Goal: Information Seeking & Learning: Learn about a topic

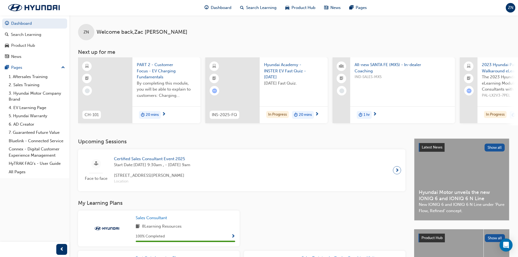
scroll to position [136, 0]
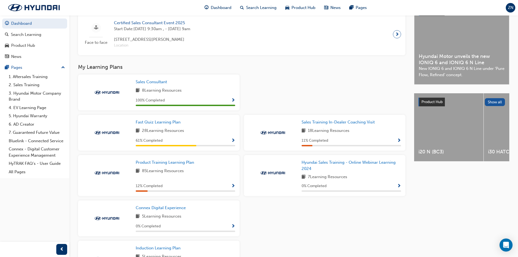
click at [233, 187] on span "Show Progress" at bounding box center [233, 186] width 4 height 5
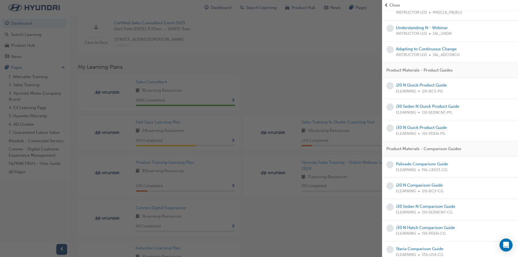
scroll to position [952, 0]
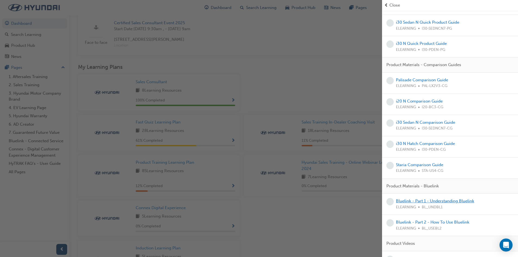
click at [451, 199] on link "Bluelink - Part 1 - Understanding Bluelink" at bounding box center [435, 201] width 78 height 5
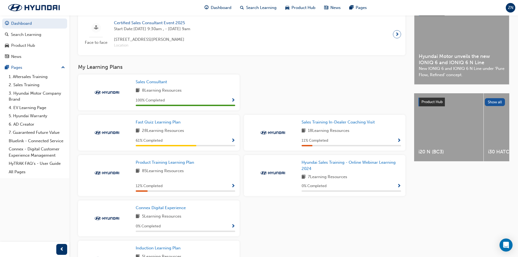
scroll to position [158, 0]
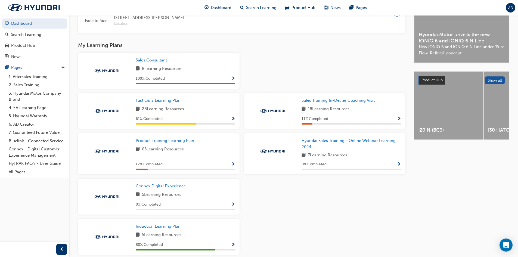
click at [234, 166] on span "Show Progress" at bounding box center [233, 164] width 4 height 5
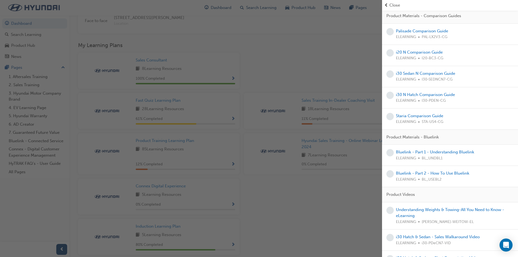
scroll to position [1006, 0]
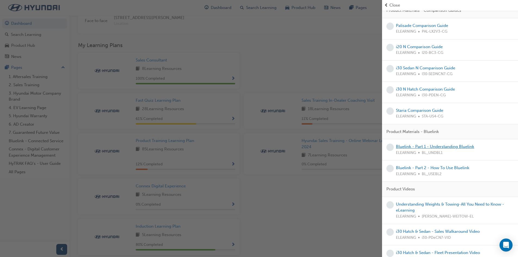
click at [439, 144] on link "Bluelink - Part 1 - Understanding Bluelink" at bounding box center [435, 146] width 78 height 5
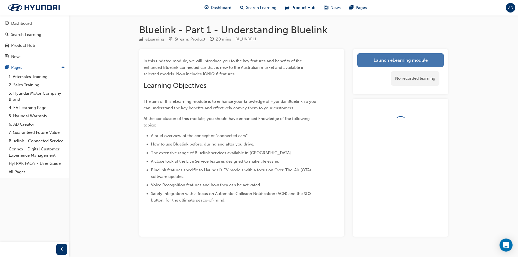
click at [385, 67] on link "Launch eLearning module" at bounding box center [400, 60] width 86 height 14
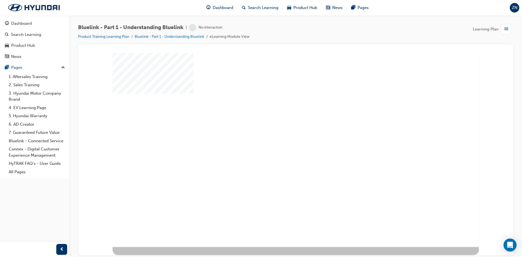
click at [280, 134] on div "play" at bounding box center [280, 134] width 0 height 0
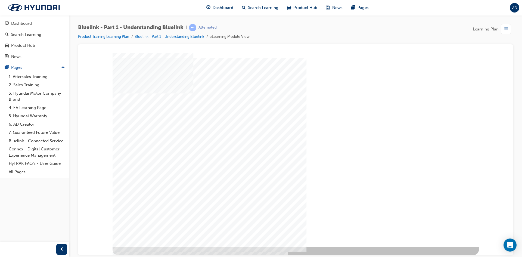
drag, startPoint x: 190, startPoint y: 190, endPoint x: 219, endPoint y: 188, distance: 28.3
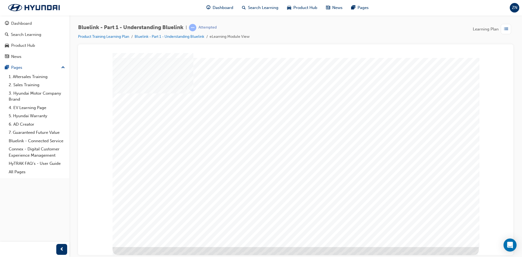
drag, startPoint x: 321, startPoint y: 192, endPoint x: 344, endPoint y: 191, distance: 23.7
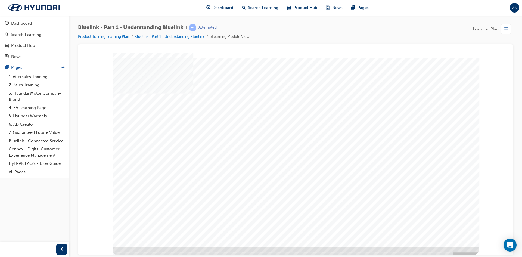
drag, startPoint x: 243, startPoint y: 211, endPoint x: 246, endPoint y: 211, distance: 2.7
drag, startPoint x: 289, startPoint y: 210, endPoint x: 369, endPoint y: 202, distance: 80.9
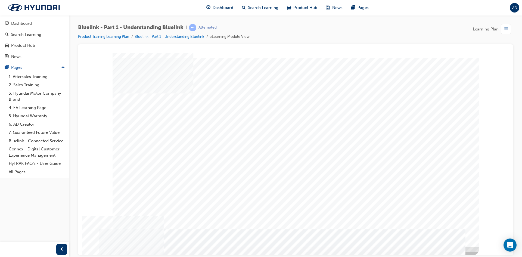
drag, startPoint x: 158, startPoint y: 129, endPoint x: 203, endPoint y: 129, distance: 45.2
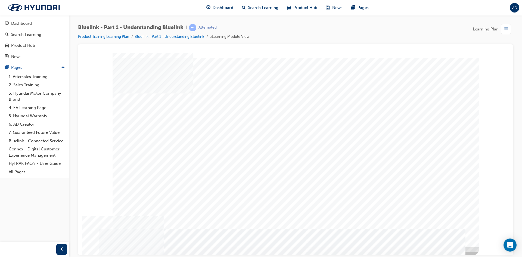
drag, startPoint x: 208, startPoint y: 140, endPoint x: 179, endPoint y: 143, distance: 29.2
drag, startPoint x: 178, startPoint y: 143, endPoint x: 181, endPoint y: 151, distance: 8.3
drag, startPoint x: 182, startPoint y: 162, endPoint x: 199, endPoint y: 163, distance: 16.7
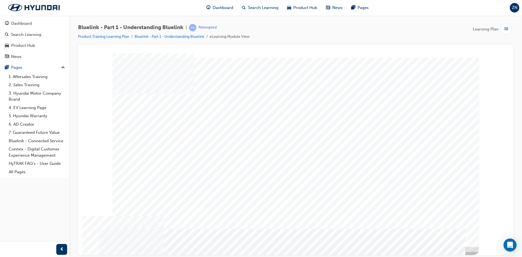
drag, startPoint x: 232, startPoint y: 163, endPoint x: 230, endPoint y: 167, distance: 4.7
click at [224, 176] on div "multistate" at bounding box center [296, 150] width 366 height 194
drag, startPoint x: 169, startPoint y: 180, endPoint x: 173, endPoint y: 188, distance: 8.9
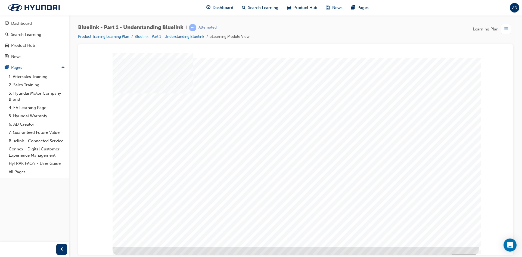
drag, startPoint x: 220, startPoint y: 132, endPoint x: 315, endPoint y: 124, distance: 95.5
drag, startPoint x: 317, startPoint y: 123, endPoint x: 361, endPoint y: 121, distance: 44.4
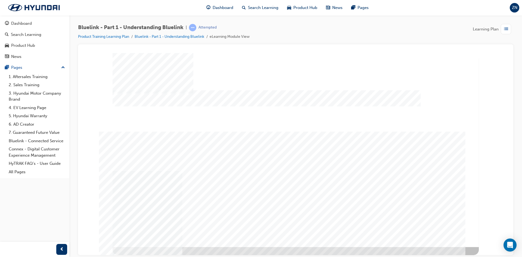
drag, startPoint x: 367, startPoint y: 120, endPoint x: 401, endPoint y: 134, distance: 35.9
drag, startPoint x: 401, startPoint y: 134, endPoint x: 398, endPoint y: 194, distance: 61.0
drag, startPoint x: 398, startPoint y: 200, endPoint x: 373, endPoint y: 201, distance: 25.3
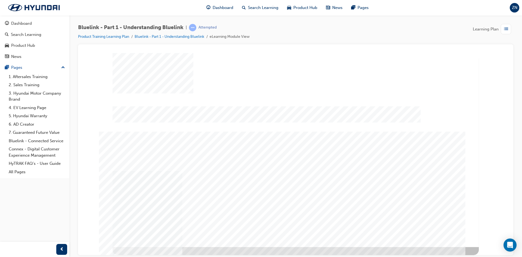
drag, startPoint x: 350, startPoint y: 201, endPoint x: 333, endPoint y: 199, distance: 17.5
drag, startPoint x: 236, startPoint y: 190, endPoint x: 245, endPoint y: 190, distance: 8.7
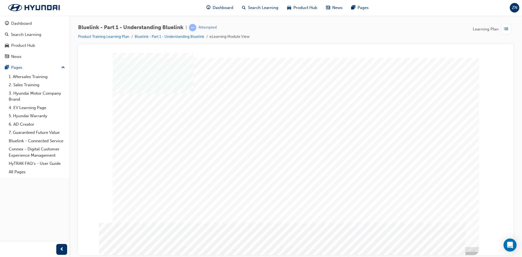
drag, startPoint x: 181, startPoint y: 202, endPoint x: 177, endPoint y: 199, distance: 5.1
drag, startPoint x: 168, startPoint y: 189, endPoint x: 168, endPoint y: 184, distance: 5.4
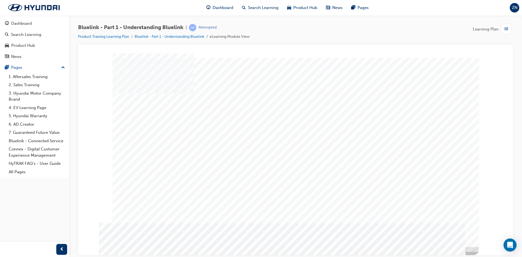
drag, startPoint x: 168, startPoint y: 178, endPoint x: 165, endPoint y: 157, distance: 21.7
click at [167, 166] on div "multistate" at bounding box center [296, 150] width 366 height 194
click at [165, 143] on div "multistate" at bounding box center [296, 150] width 366 height 194
drag, startPoint x: 165, startPoint y: 137, endPoint x: 168, endPoint y: 129, distance: 7.7
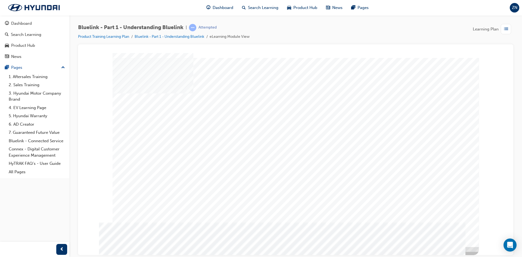
drag, startPoint x: 426, startPoint y: 221, endPoint x: 447, endPoint y: 227, distance: 21.3
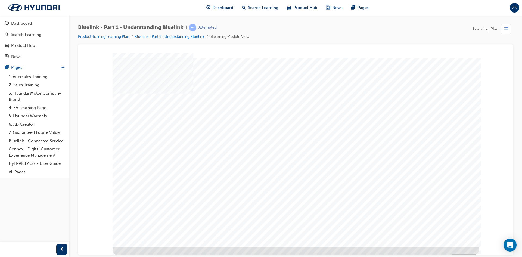
drag, startPoint x: 289, startPoint y: 181, endPoint x: 292, endPoint y: 143, distance: 37.3
drag, startPoint x: 292, startPoint y: 143, endPoint x: 289, endPoint y: 118, distance: 25.7
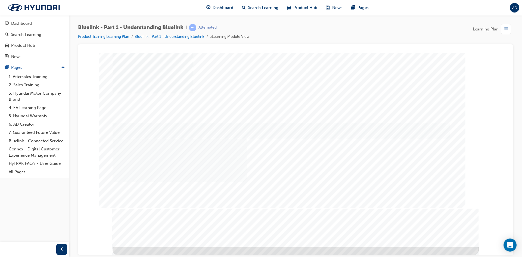
drag, startPoint x: 289, startPoint y: 118, endPoint x: 289, endPoint y: 98, distance: 20.1
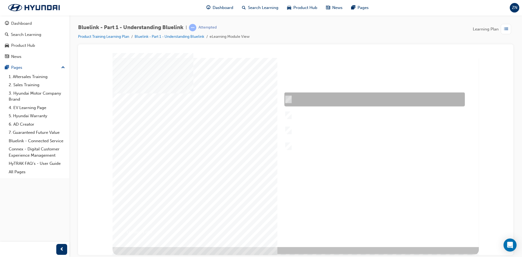
checkbox input "true"
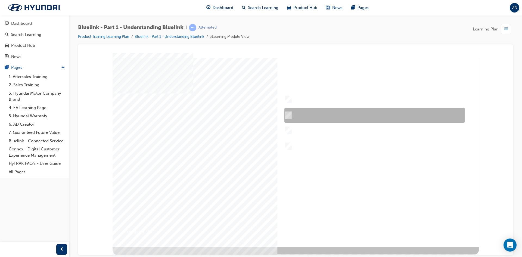
checkbox input "true"
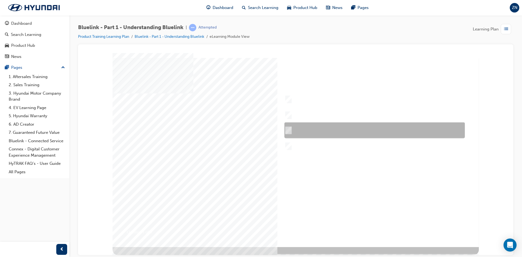
checkbox input "true"
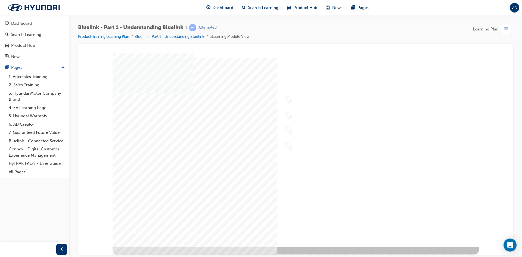
click at [383, 221] on div at bounding box center [296, 150] width 366 height 194
click at [310, 98] on div at bounding box center [296, 150] width 366 height 194
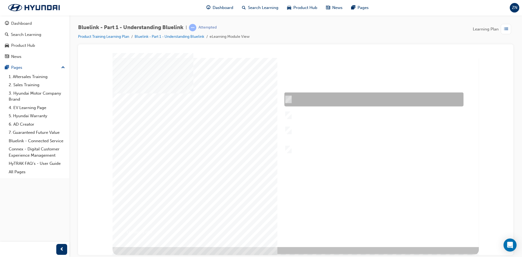
checkbox input "true"
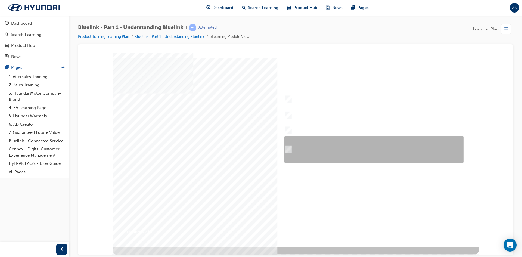
checkbox input "true"
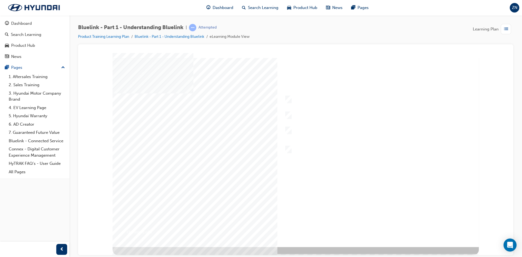
click at [384, 231] on div at bounding box center [296, 150] width 366 height 194
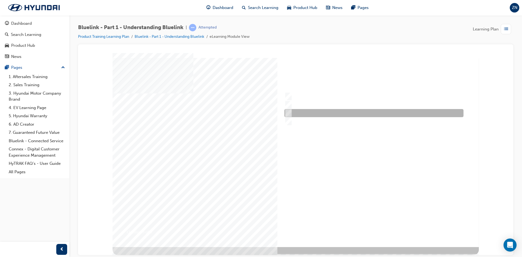
radio input "true"
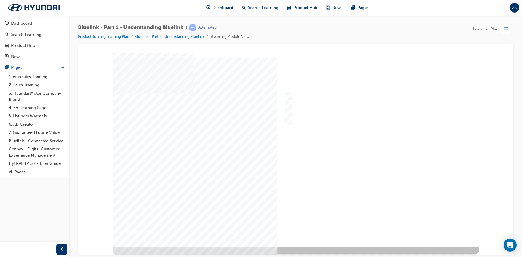
click at [391, 223] on div at bounding box center [296, 150] width 366 height 194
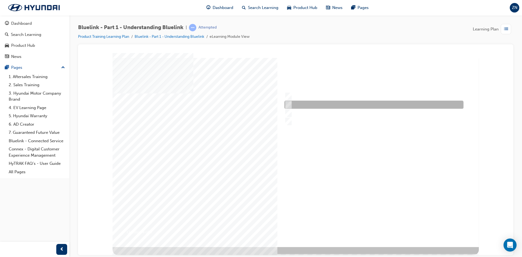
checkbox input "true"
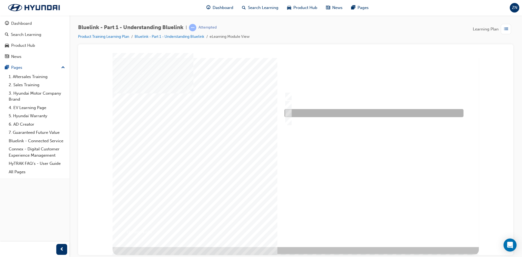
checkbox input "true"
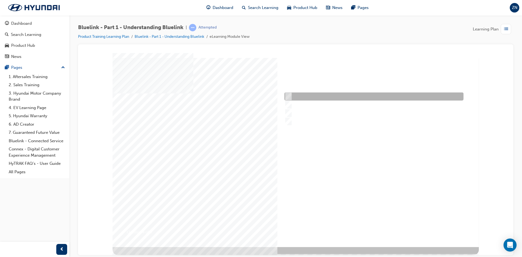
drag, startPoint x: 330, startPoint y: 96, endPoint x: 340, endPoint y: 108, distance: 15.7
checkbox input "true"
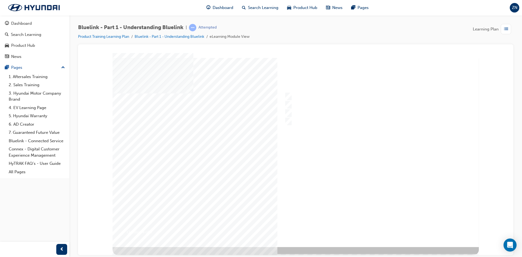
click at [378, 223] on div at bounding box center [296, 150] width 366 height 194
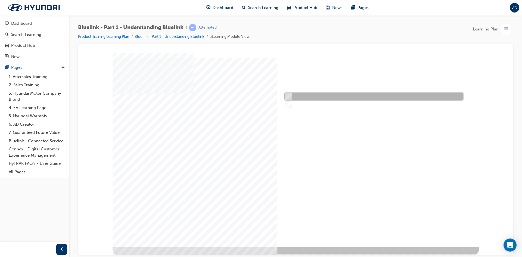
radio input "true"
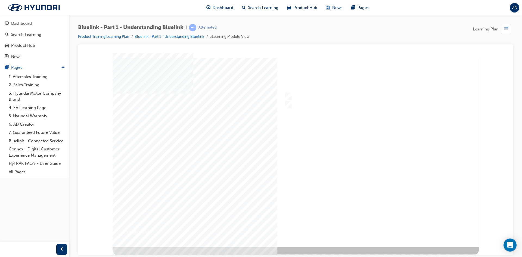
click at [382, 226] on div at bounding box center [296, 150] width 366 height 194
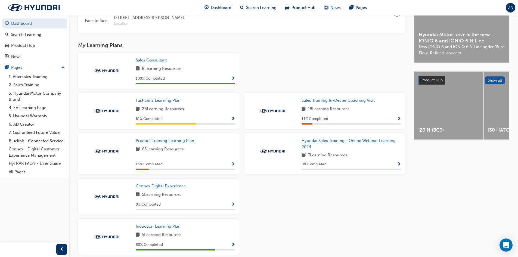
scroll to position [180, 0]
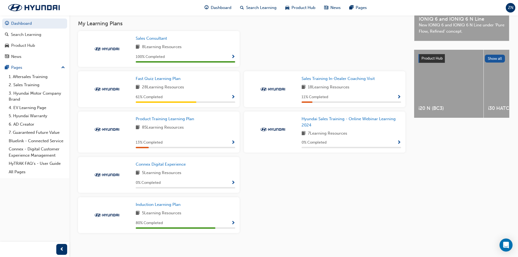
click at [232, 145] on span "Show Progress" at bounding box center [233, 142] width 4 height 5
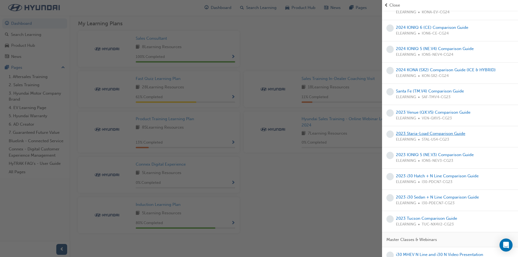
scroll to position [462, 0]
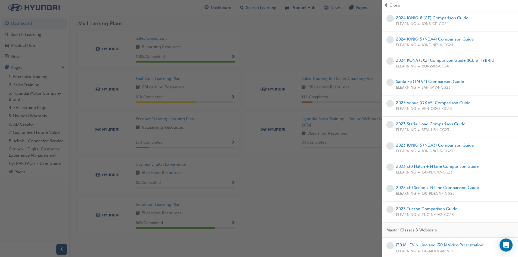
click at [341, 40] on div "button" at bounding box center [191, 128] width 382 height 257
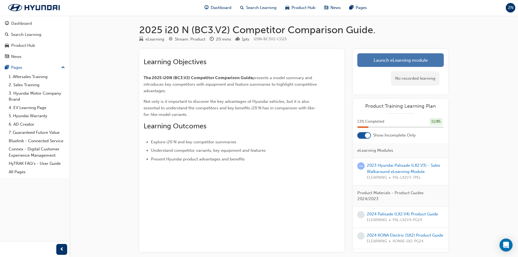
click at [389, 62] on link "Launch eLearning module" at bounding box center [400, 60] width 86 height 14
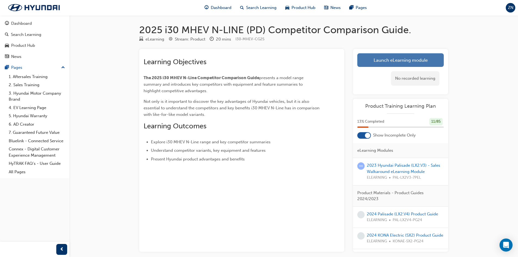
click at [393, 57] on link "Launch eLearning module" at bounding box center [400, 60] width 86 height 14
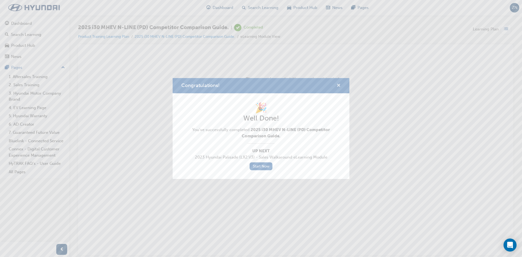
click at [339, 84] on span "cross-icon" at bounding box center [339, 85] width 4 height 5
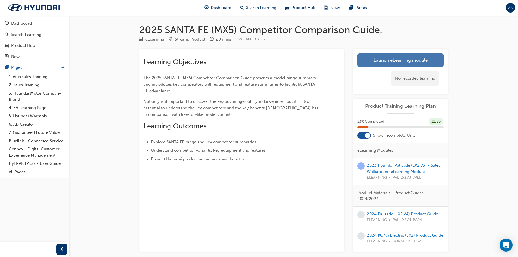
click at [415, 60] on link "Launch eLearning module" at bounding box center [400, 60] width 86 height 14
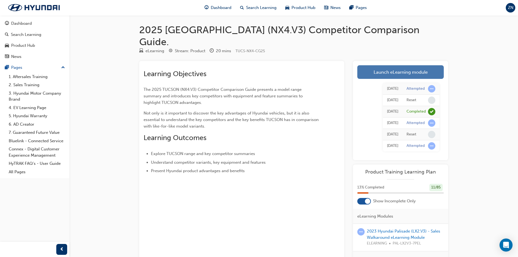
click at [396, 65] on link "Launch eLearning module" at bounding box center [400, 72] width 86 height 14
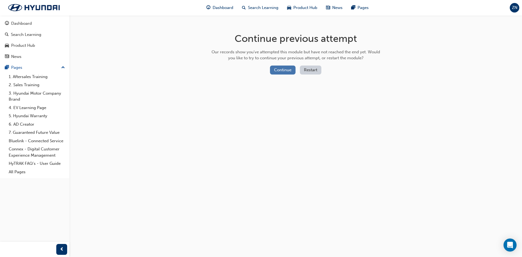
click at [280, 66] on button "Continue" at bounding box center [283, 70] width 26 height 9
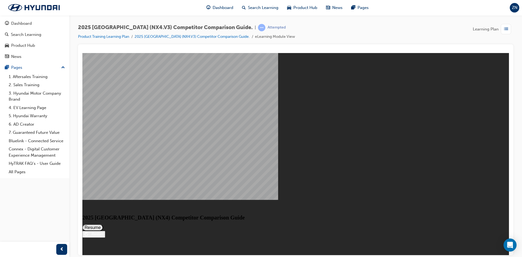
click at [103, 224] on button "Resume" at bounding box center [92, 227] width 21 height 7
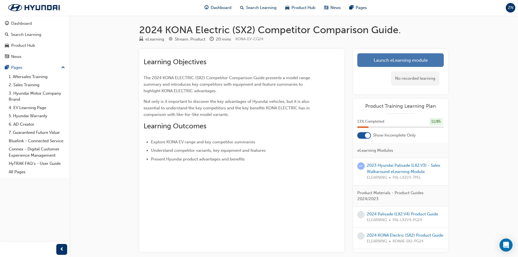
click at [388, 59] on link "Launch eLearning module" at bounding box center [400, 60] width 86 height 14
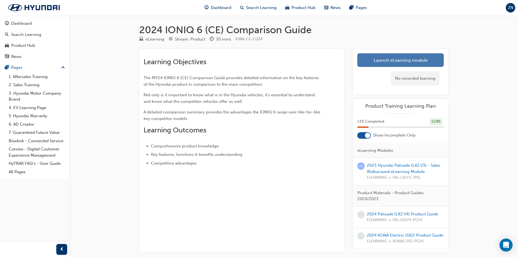
click at [376, 62] on link "Launch eLearning module" at bounding box center [400, 60] width 86 height 14
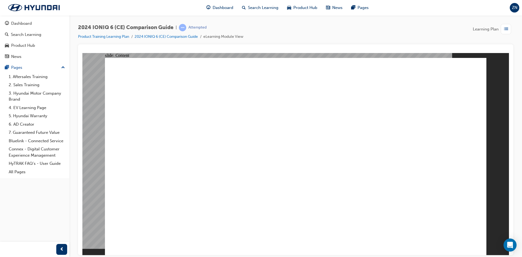
click at [82, 53] on image at bounding box center [82, 53] width 0 height 0
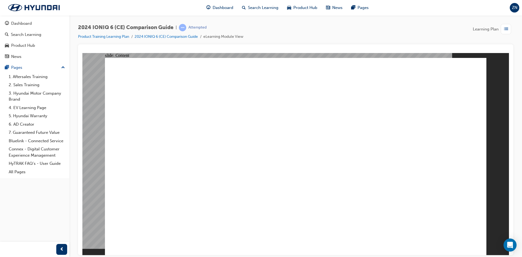
click at [82, 53] on image at bounding box center [82, 53] width 0 height 0
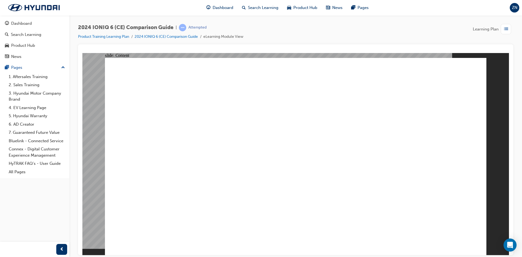
click at [82, 53] on image at bounding box center [82, 53] width 0 height 0
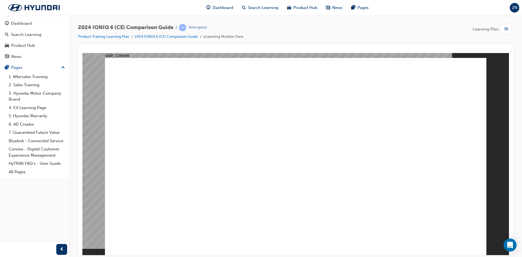
click at [82, 53] on image at bounding box center [82, 53] width 0 height 0
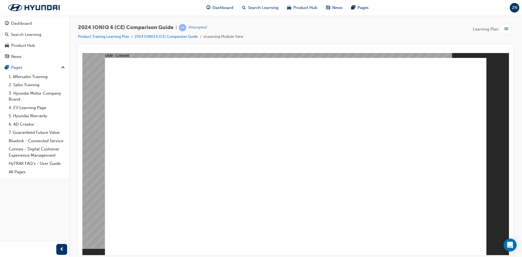
click at [82, 53] on image at bounding box center [82, 53] width 0 height 0
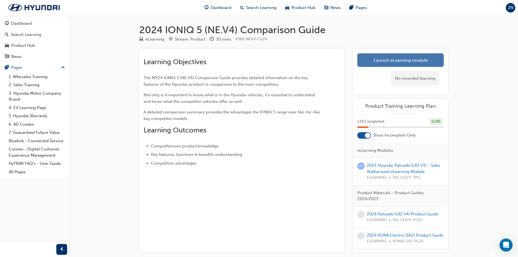
click at [371, 61] on link "Launch eLearning module" at bounding box center [400, 60] width 86 height 14
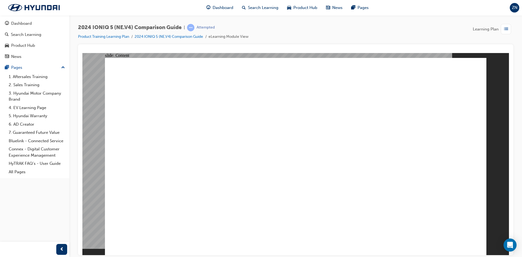
click at [82, 53] on image at bounding box center [82, 53] width 0 height 0
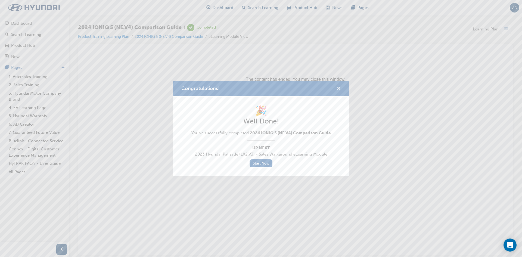
click at [340, 88] on span "cross-icon" at bounding box center [339, 88] width 4 height 5
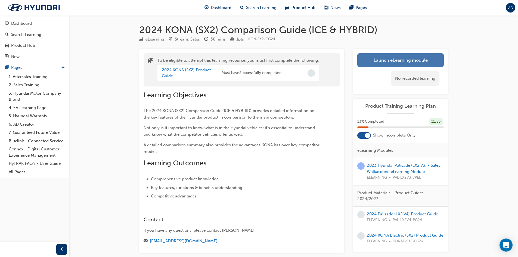
click at [386, 59] on button "Launch eLearning module" at bounding box center [400, 60] width 86 height 14
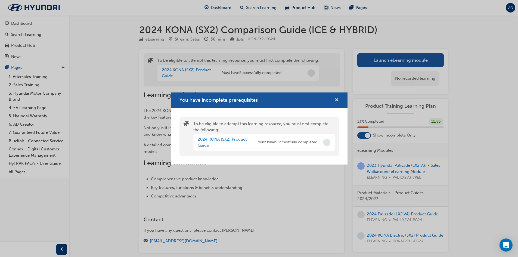
click at [337, 98] on span "cross-icon" at bounding box center [337, 100] width 4 height 5
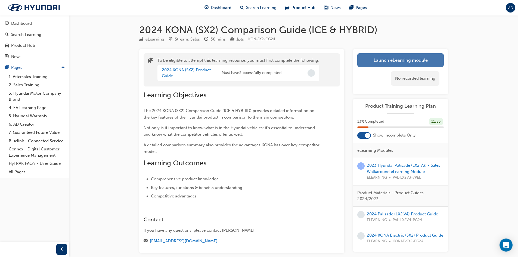
click at [376, 60] on button "Launch eLearning module" at bounding box center [400, 60] width 86 height 14
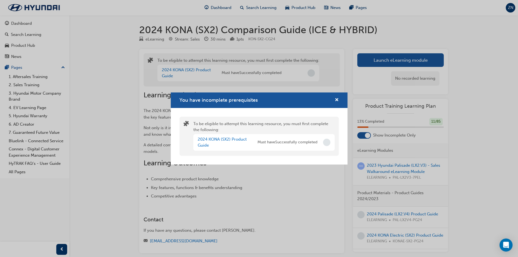
click at [322, 142] on div "2024 KONA (SX2) Product Guide Must have Successfully completed" at bounding box center [263, 142] width 141 height 17
click at [326, 141] on span "Incomplete" at bounding box center [326, 142] width 7 height 7
click at [338, 100] on span "cross-icon" at bounding box center [337, 100] width 4 height 5
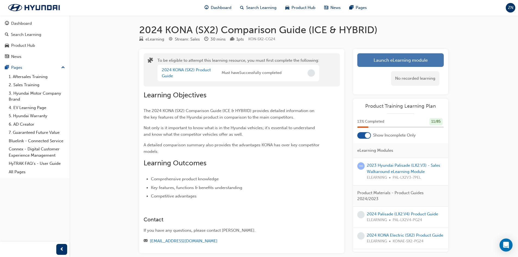
click at [392, 57] on button "Launch eLearning module" at bounding box center [400, 60] width 86 height 14
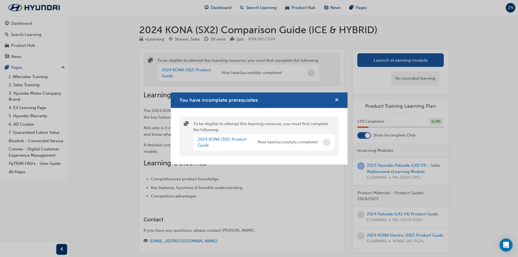
click at [336, 99] on span "cross-icon" at bounding box center [337, 100] width 4 height 5
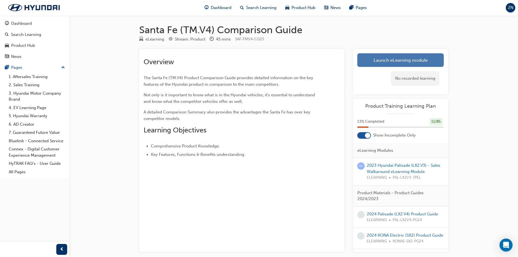
click at [382, 58] on link "Launch eLearning module" at bounding box center [400, 60] width 86 height 14
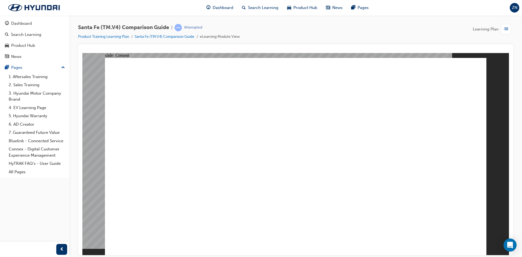
click at [82, 53] on image at bounding box center [82, 53] width 0 height 0
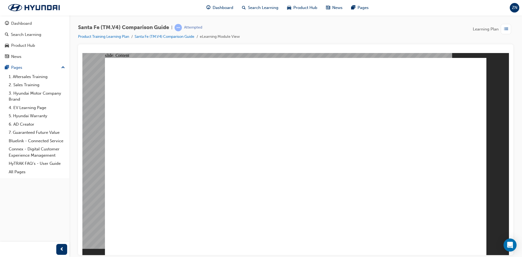
click at [82, 53] on image at bounding box center [82, 53] width 0 height 0
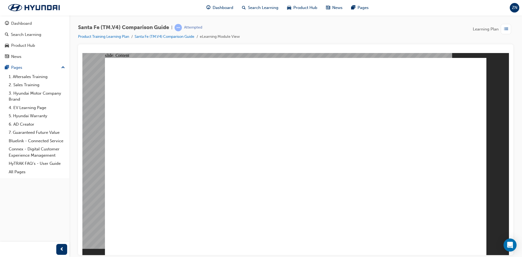
click at [82, 53] on image at bounding box center [82, 53] width 0 height 0
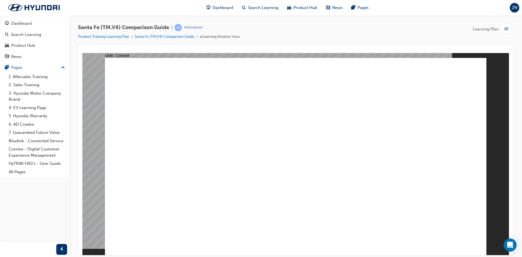
click at [82, 53] on image at bounding box center [82, 53] width 0 height 0
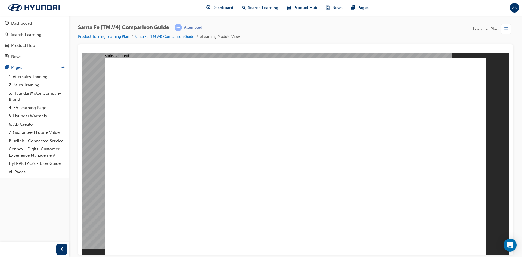
click at [82, 53] on image at bounding box center [82, 53] width 0 height 0
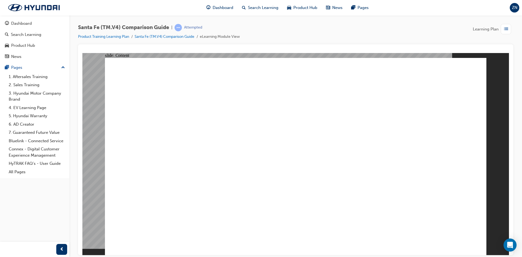
click at [82, 53] on image at bounding box center [82, 53] width 0 height 0
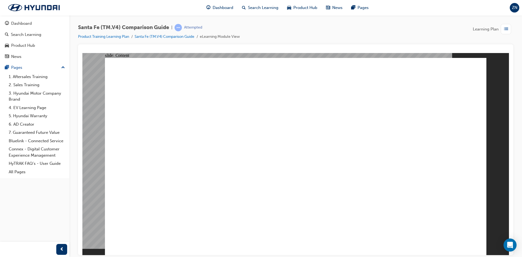
click at [82, 53] on image at bounding box center [82, 53] width 0 height 0
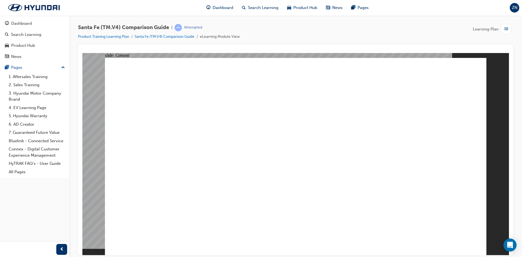
click at [82, 53] on image at bounding box center [82, 53] width 0 height 0
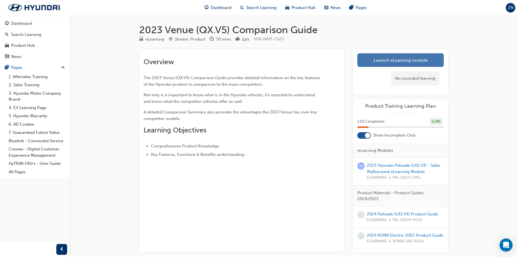
click at [384, 59] on link "Launch eLearning module" at bounding box center [400, 60] width 86 height 14
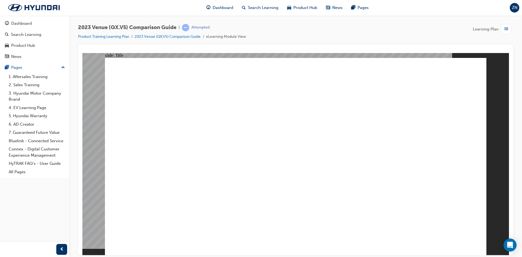
click at [82, 53] on image at bounding box center [82, 53] width 0 height 0
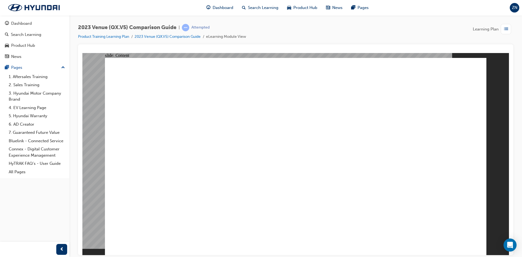
click at [82, 53] on image at bounding box center [82, 53] width 0 height 0
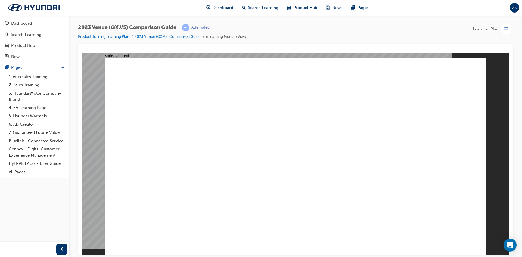
click at [82, 53] on image at bounding box center [82, 53] width 0 height 0
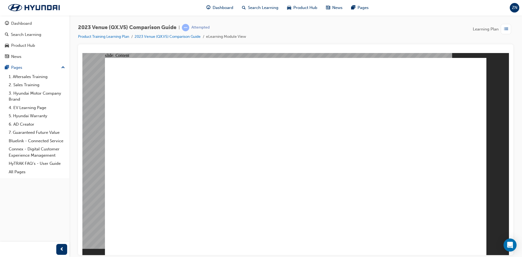
click at [82, 53] on image at bounding box center [82, 53] width 0 height 0
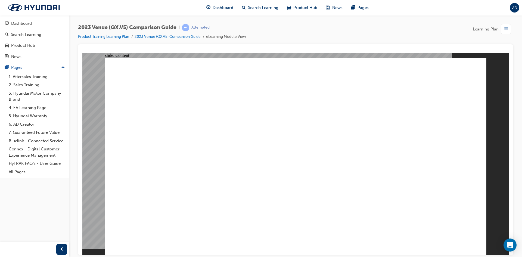
click at [82, 53] on image at bounding box center [82, 53] width 0 height 0
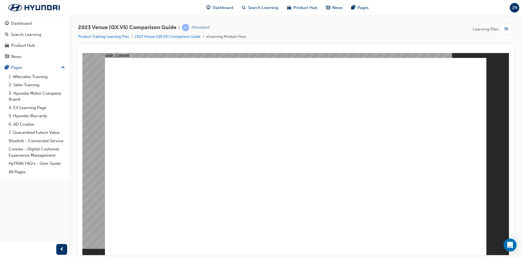
click at [82, 53] on image at bounding box center [82, 53] width 0 height 0
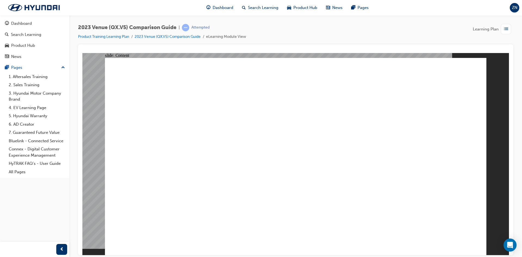
click at [82, 53] on image at bounding box center [82, 53] width 0 height 0
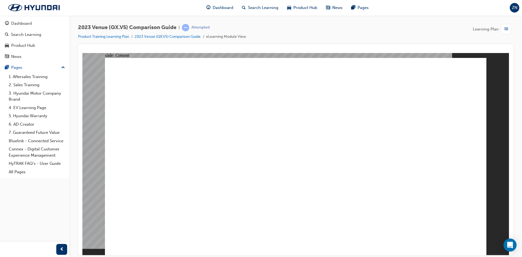
click at [82, 53] on image at bounding box center [82, 53] width 0 height 0
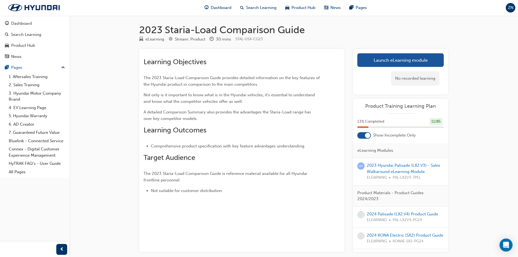
drag, startPoint x: 409, startPoint y: 58, endPoint x: 409, endPoint y: 55, distance: 3.3
click at [409, 58] on link "Launch eLearning module" at bounding box center [400, 60] width 86 height 14
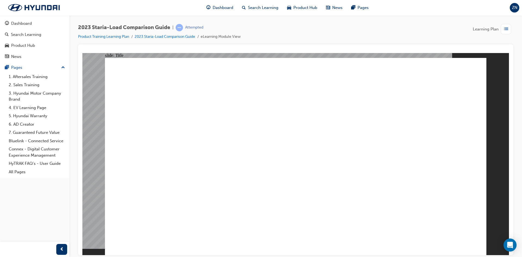
click at [82, 53] on image at bounding box center [82, 53] width 0 height 0
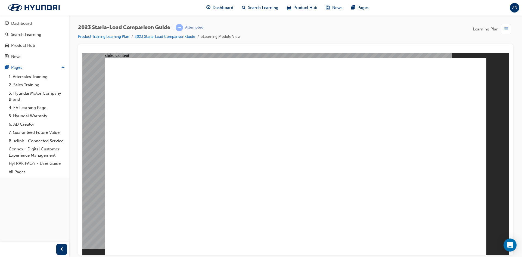
click at [82, 53] on image at bounding box center [82, 53] width 0 height 0
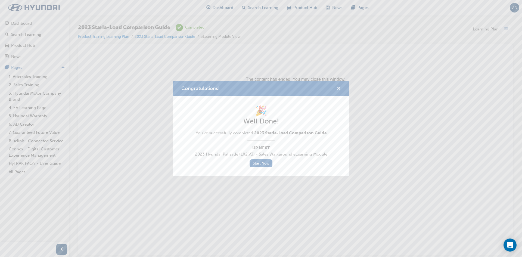
click at [338, 86] on span "cross-icon" at bounding box center [339, 88] width 4 height 5
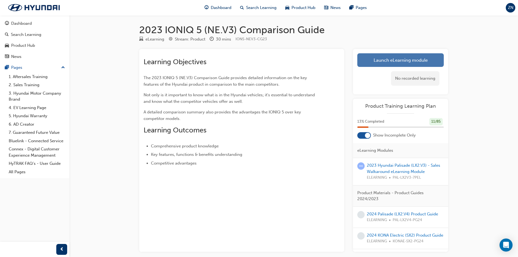
click at [393, 61] on link "Launch eLearning module" at bounding box center [400, 60] width 86 height 14
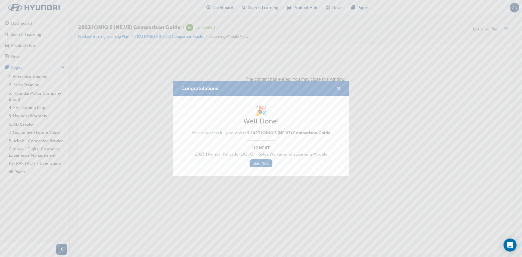
click at [339, 86] on span "cross-icon" at bounding box center [339, 88] width 4 height 5
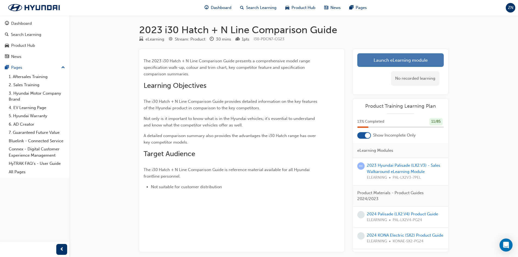
click at [386, 57] on link "Launch eLearning module" at bounding box center [400, 60] width 86 height 14
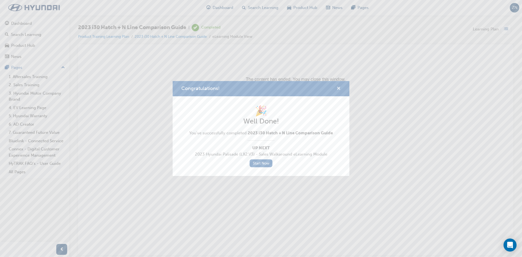
click at [338, 86] on span "cross-icon" at bounding box center [339, 88] width 4 height 5
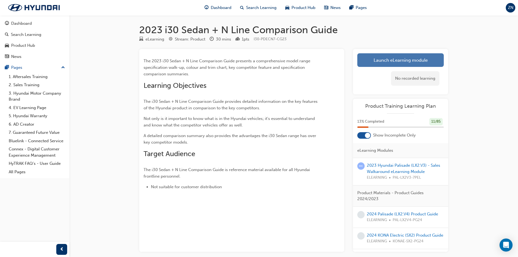
click at [383, 55] on link "Launch eLearning module" at bounding box center [400, 60] width 86 height 14
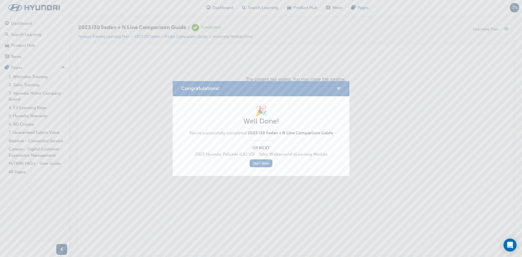
click at [340, 87] on span "cross-icon" at bounding box center [339, 88] width 4 height 5
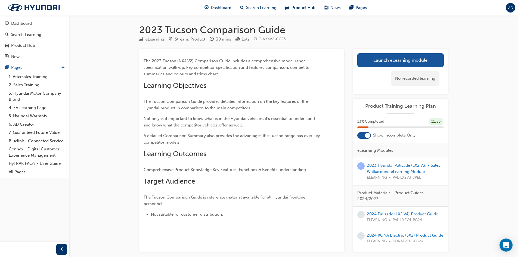
click at [405, 67] on div "No recorded learning" at bounding box center [400, 78] width 86 height 23
click at [405, 63] on link "Launch eLearning module" at bounding box center [400, 60] width 86 height 14
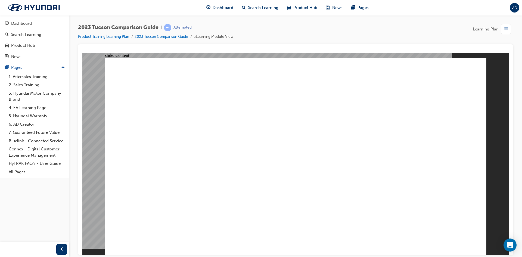
click at [82, 53] on image at bounding box center [82, 53] width 0 height 0
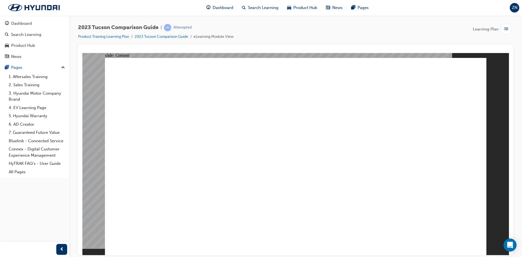
click at [82, 53] on image at bounding box center [82, 53] width 0 height 0
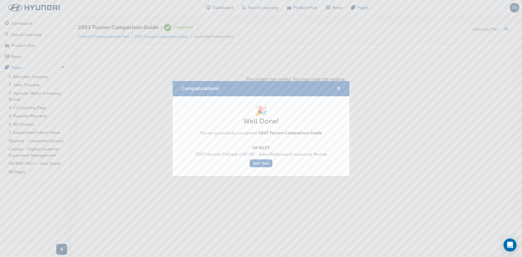
click at [338, 86] on span "cross-icon" at bounding box center [339, 88] width 4 height 5
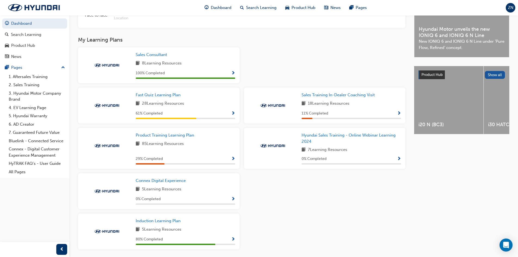
scroll to position [184, 0]
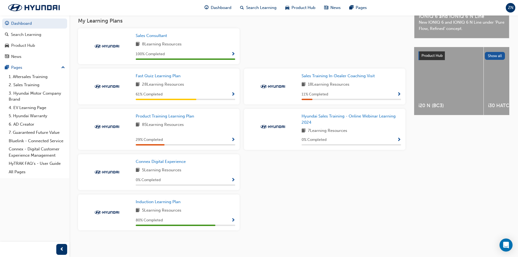
click at [232, 138] on span "Show Progress" at bounding box center [233, 140] width 4 height 5
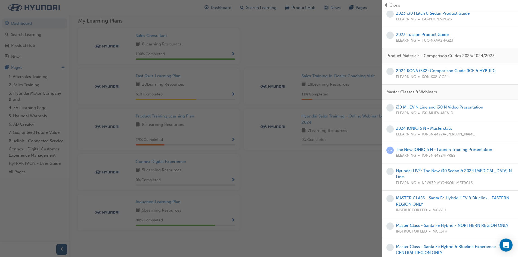
scroll to position [299, 0]
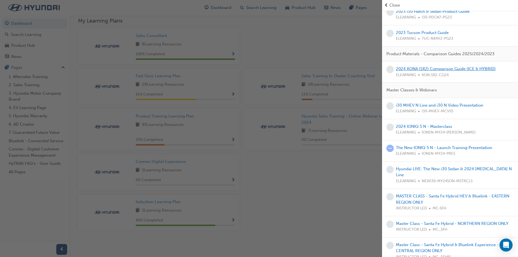
click at [446, 70] on link "2024 KONA (SX2) Comparison Guide (ICE & HYBRID)" at bounding box center [446, 68] width 100 height 5
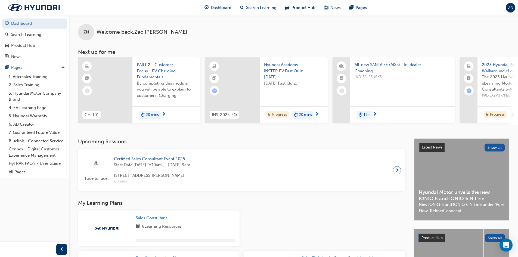
scroll to position [179, 0]
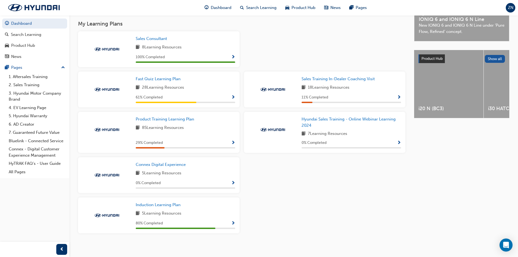
click at [234, 145] on span "Show Progress" at bounding box center [233, 143] width 4 height 5
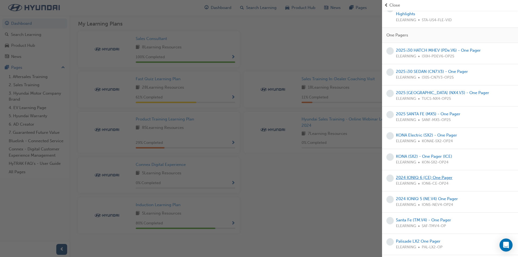
scroll to position [1074, 0]
drag, startPoint x: 438, startPoint y: 64, endPoint x: 503, endPoint y: 70, distance: 64.7
click at [503, 70] on div "2025 i30 SEDAN (CN7.V3) - One Pager ELEARNING I30S-CN7V3-OP25" at bounding box center [449, 76] width 127 height 12
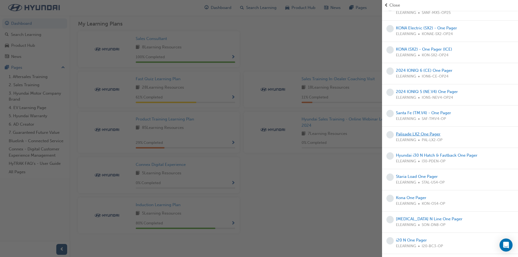
scroll to position [1210, 0]
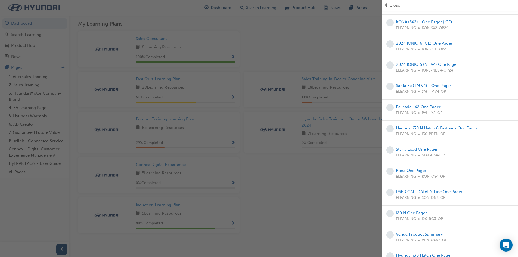
drag, startPoint x: 426, startPoint y: 122, endPoint x: 495, endPoint y: 116, distance: 69.1
click at [495, 121] on div "Hyundai i30 N Hatch & Fastback One Pager ELEARNING I30-PDEN-OP" at bounding box center [450, 131] width 136 height 21
drag, startPoint x: 472, startPoint y: 122, endPoint x: 497, endPoint y: 158, distance: 43.9
click at [497, 163] on div "Kona One Pager ELEARNING KON-OS4-OP" at bounding box center [450, 173] width 136 height 21
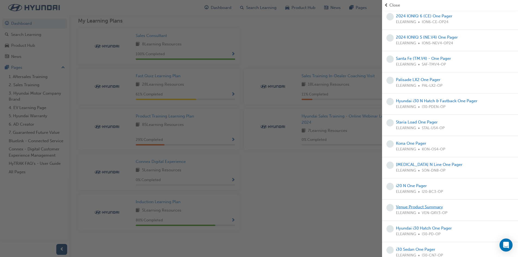
scroll to position [184, 0]
drag, startPoint x: 360, startPoint y: 47, endPoint x: 328, endPoint y: 39, distance: 33.0
click at [360, 47] on div "button" at bounding box center [191, 128] width 382 height 257
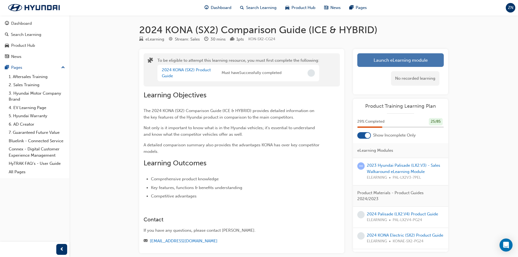
click at [401, 56] on button "Launch eLearning module" at bounding box center [400, 60] width 86 height 14
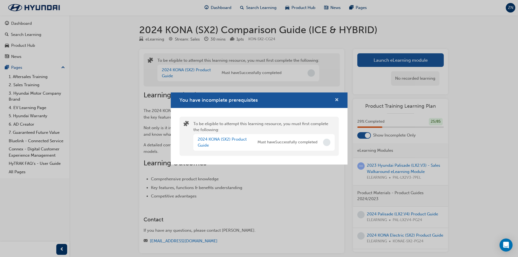
click at [335, 102] on span "cross-icon" at bounding box center [337, 100] width 4 height 5
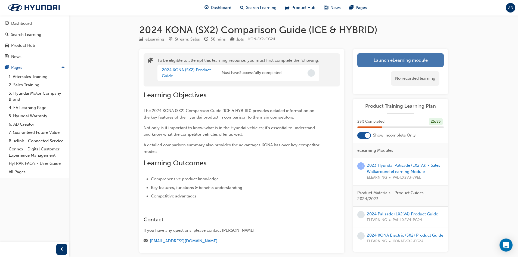
click at [387, 59] on button "Launch eLearning module" at bounding box center [400, 60] width 86 height 14
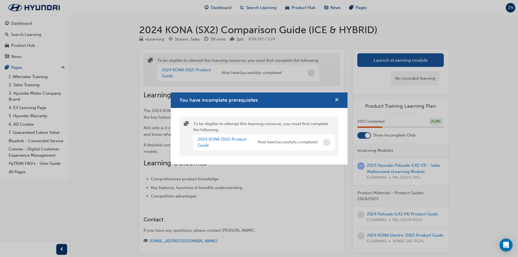
click at [335, 100] on span "cross-icon" at bounding box center [337, 100] width 4 height 5
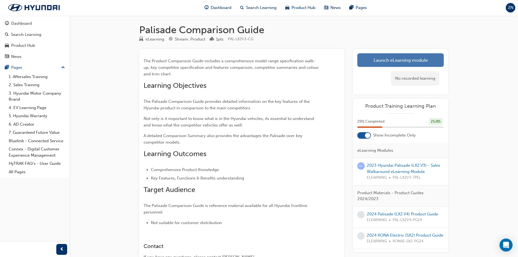
click at [413, 64] on link "Launch eLearning module" at bounding box center [400, 60] width 86 height 14
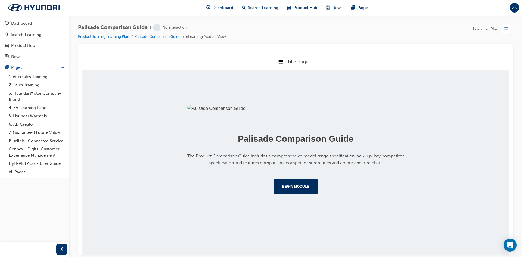
scroll to position [54, 0]
click at [308, 193] on button "Begin Module" at bounding box center [296, 186] width 45 height 14
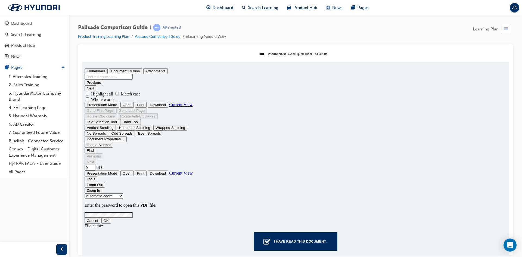
scroll to position [15, 0]
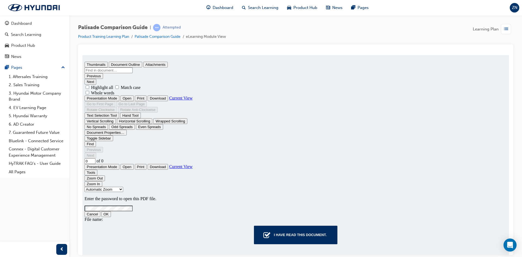
type input "1"
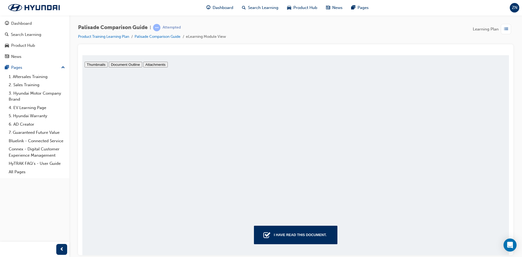
scroll to position [3, 0]
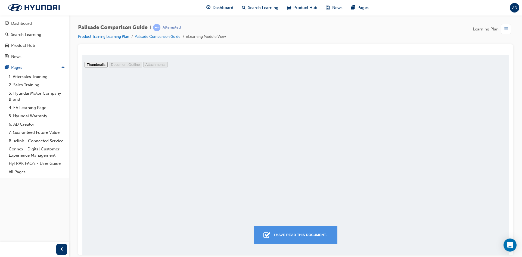
click at [316, 240] on button "I have read this document." at bounding box center [295, 234] width 83 height 18
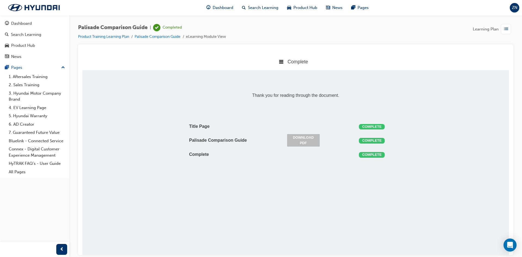
drag, startPoint x: 375, startPoint y: 126, endPoint x: 375, endPoint y: 132, distance: 5.7
click at [375, 126] on div "Complete" at bounding box center [372, 126] width 26 height 5
click at [375, 139] on div "Complete" at bounding box center [372, 140] width 26 height 5
click at [377, 149] on td "Complete" at bounding box center [381, 154] width 48 height 11
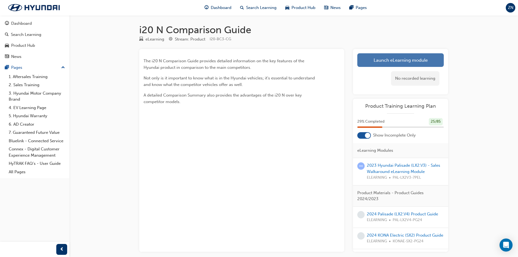
click at [395, 55] on link "Launch eLearning module" at bounding box center [400, 60] width 86 height 14
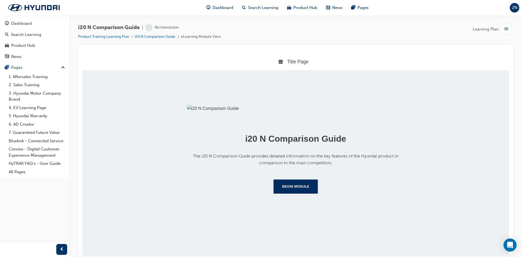
scroll to position [54, 0]
click at [302, 193] on button "Begin Module" at bounding box center [296, 186] width 45 height 14
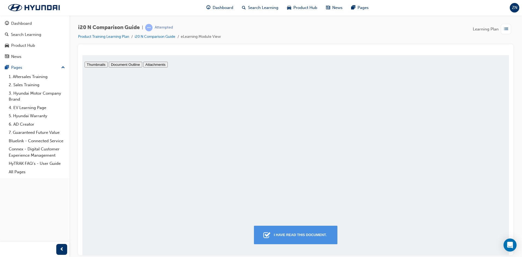
scroll to position [3, 0]
click at [306, 236] on div "I have read this document." at bounding box center [300, 235] width 57 height 10
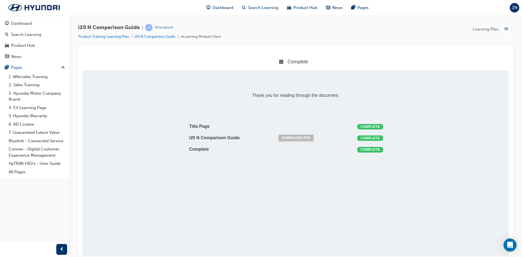
scroll to position [3, 3]
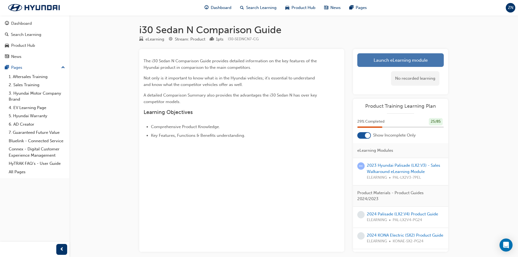
click at [386, 55] on link "Launch eLearning module" at bounding box center [400, 60] width 86 height 14
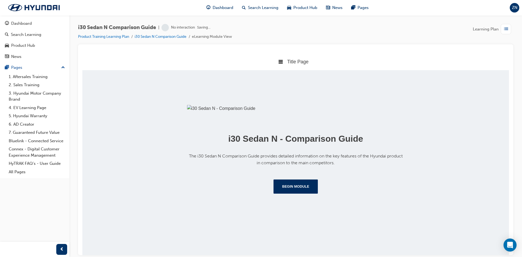
scroll to position [54, 0]
click at [287, 193] on button "Begin Module" at bounding box center [296, 186] width 45 height 14
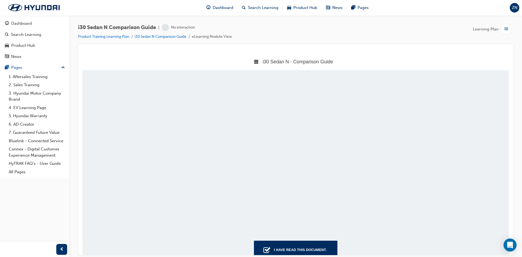
scroll to position [3, 3]
click at [290, 247] on div "I have read this document." at bounding box center [300, 250] width 57 height 10
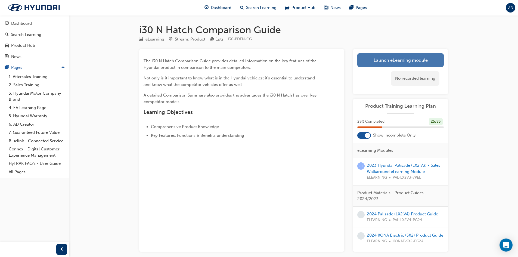
click at [389, 61] on link "Launch eLearning module" at bounding box center [400, 60] width 86 height 14
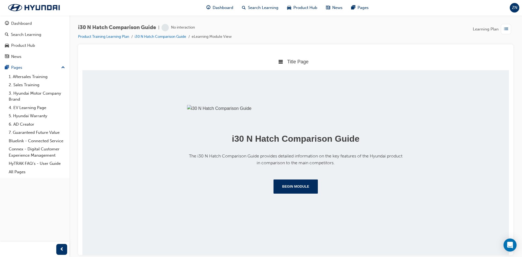
scroll to position [54, 0]
click at [301, 193] on button "Begin Module" at bounding box center [296, 186] width 45 height 14
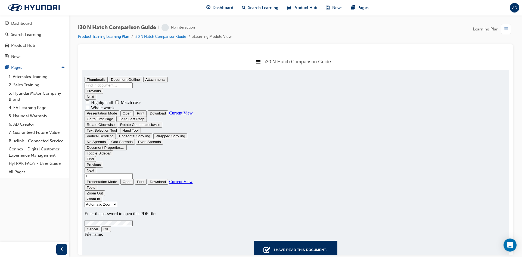
scroll to position [0, 0]
type input "0"
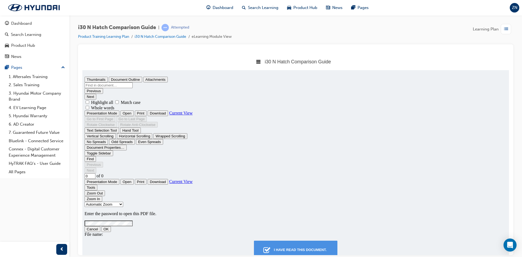
click at [307, 245] on div "I have read this document." at bounding box center [300, 250] width 57 height 10
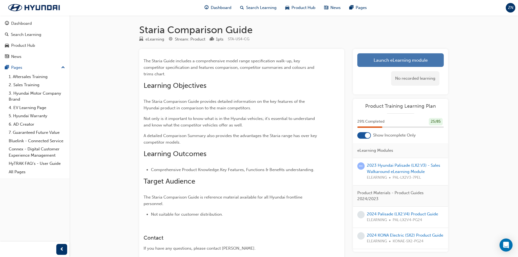
click at [379, 54] on link "Launch eLearning module" at bounding box center [400, 60] width 86 height 14
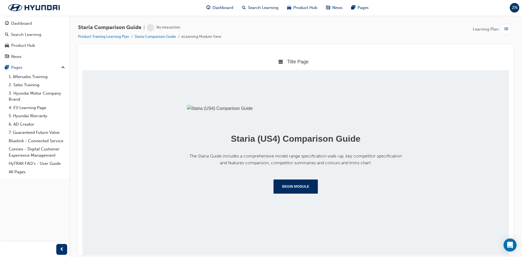
scroll to position [54, 0]
click at [292, 211] on div "Staria (US4) Comparison Guide The Staria Guide includes a comprehensive model r…" at bounding box center [295, 140] width 427 height 141
click at [292, 193] on button "Begin Module" at bounding box center [296, 186] width 45 height 14
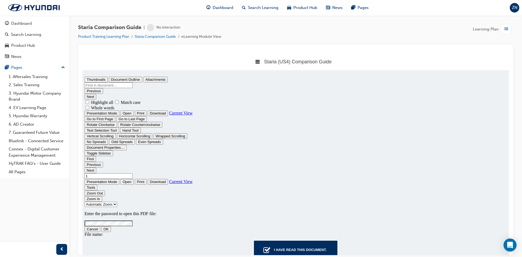
scroll to position [0, 0]
type input "1"
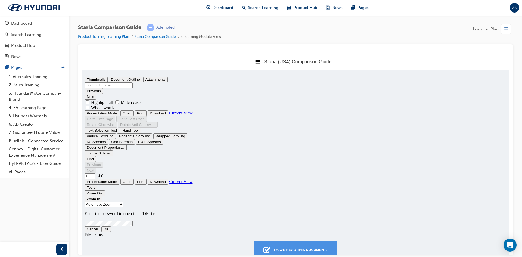
scroll to position [3, 0]
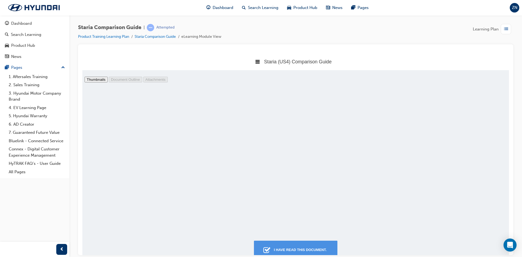
click at [299, 251] on div "I have read this document." at bounding box center [300, 250] width 57 height 10
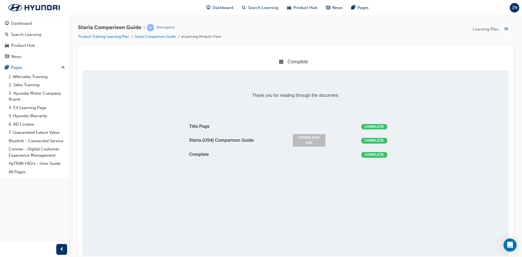
scroll to position [3, 3]
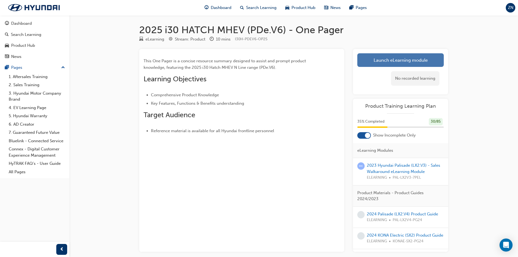
click at [390, 54] on link "Launch eLearning module" at bounding box center [400, 60] width 86 height 14
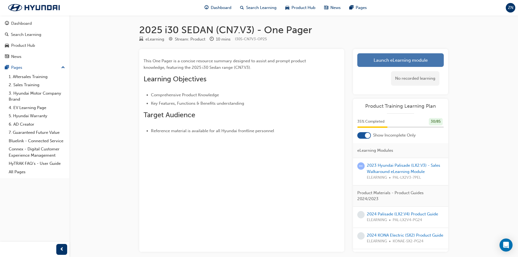
click at [370, 62] on link "Launch eLearning module" at bounding box center [400, 60] width 86 height 14
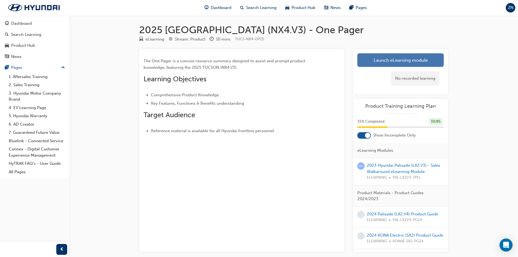
click at [375, 56] on link "Launch eLearning module" at bounding box center [400, 60] width 86 height 14
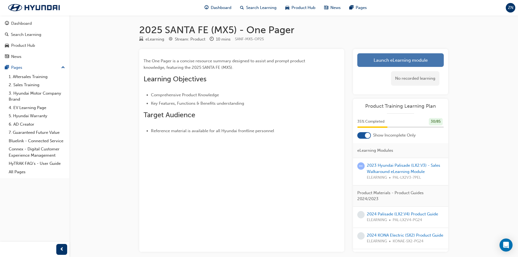
click at [373, 61] on link "Launch eLearning module" at bounding box center [400, 60] width 86 height 14
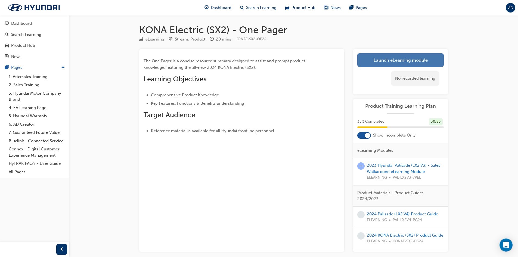
click at [391, 61] on link "Launch eLearning module" at bounding box center [400, 60] width 86 height 14
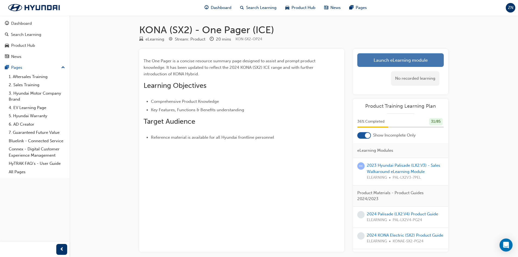
click at [388, 58] on link "Launch eLearning module" at bounding box center [400, 60] width 86 height 14
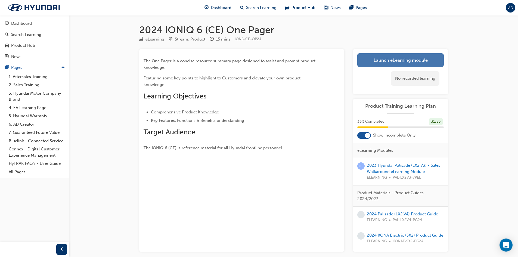
click at [365, 60] on link "Launch eLearning module" at bounding box center [400, 60] width 86 height 14
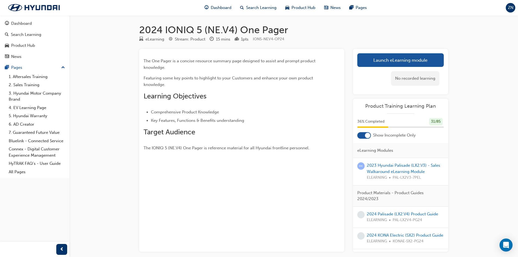
click at [367, 68] on div "No recorded learning" at bounding box center [400, 78] width 86 height 23
click at [367, 65] on link "Launch eLearning module" at bounding box center [400, 60] width 86 height 14
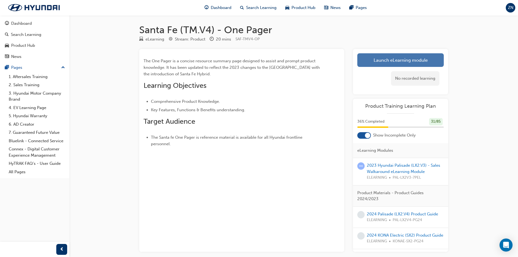
click at [389, 62] on link "Launch eLearning module" at bounding box center [400, 60] width 86 height 14
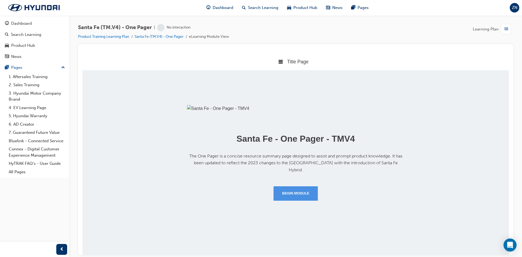
scroll to position [54, 0]
click at [285, 200] on button "Begin Module" at bounding box center [296, 193] width 45 height 14
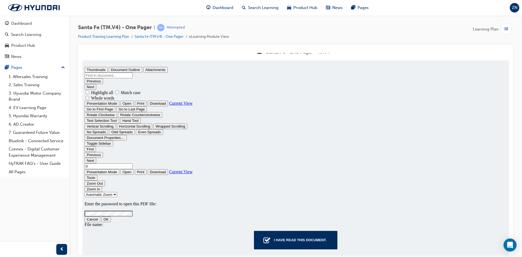
scroll to position [15, 0]
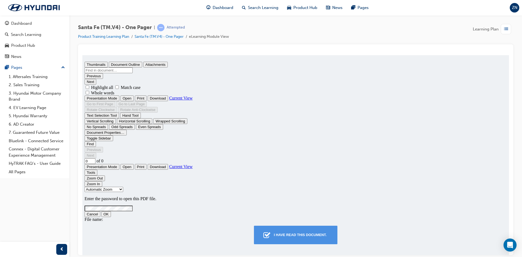
type input "1"
click at [291, 233] on div "I have read this document." at bounding box center [300, 235] width 57 height 10
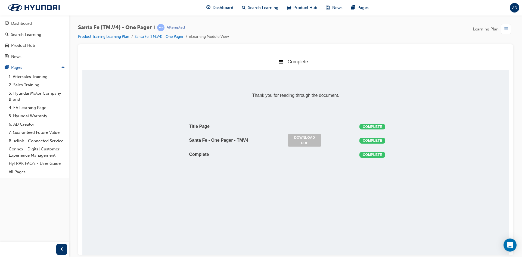
scroll to position [3, 3]
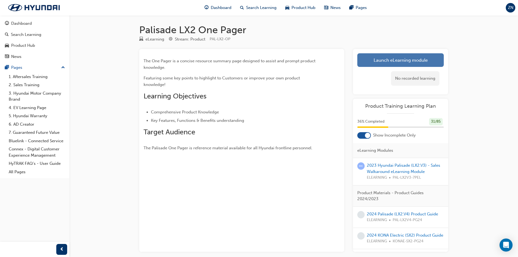
click at [380, 55] on link "Launch eLearning module" at bounding box center [400, 60] width 86 height 14
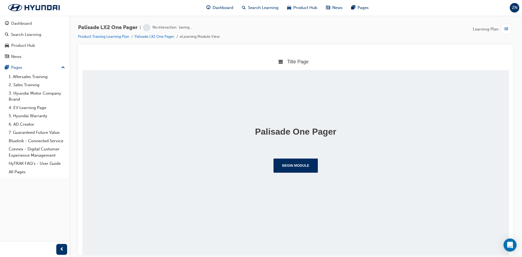
scroll to position [40, 0]
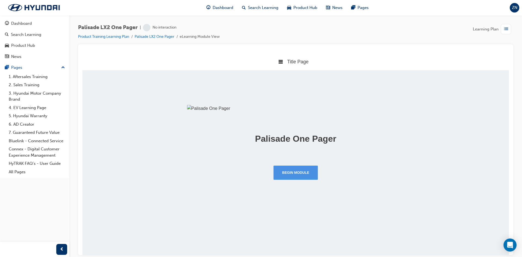
click at [311, 180] on button "Begin Module" at bounding box center [296, 172] width 45 height 14
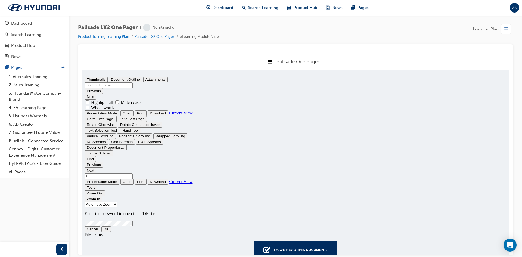
scroll to position [0, 0]
type input "1"
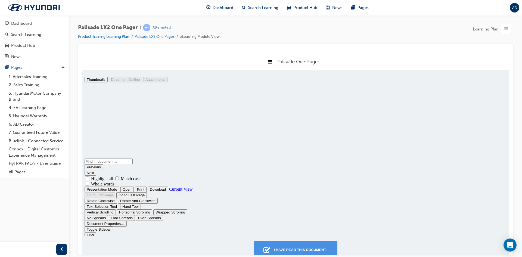
click at [291, 249] on div "I have read this document." at bounding box center [300, 250] width 57 height 10
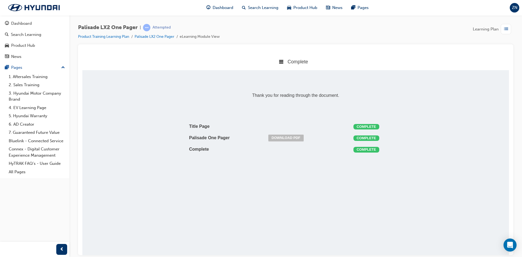
scroll to position [3, 3]
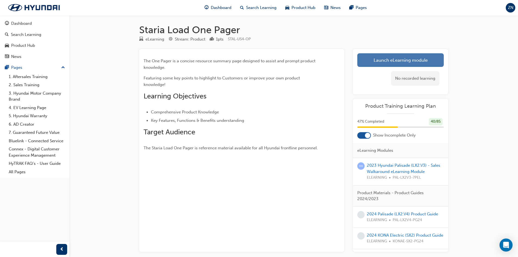
click at [378, 60] on link "Launch eLearning module" at bounding box center [400, 60] width 86 height 14
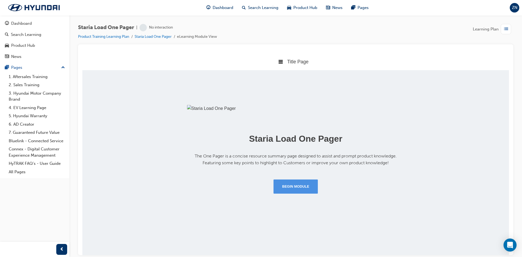
scroll to position [54, 0]
click at [299, 193] on button "Begin Module" at bounding box center [296, 186] width 45 height 14
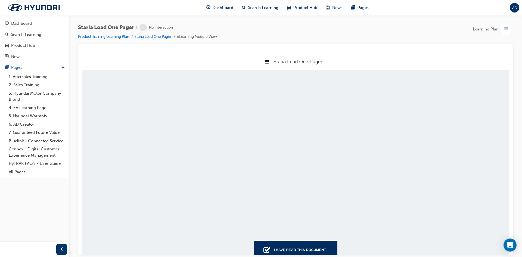
scroll to position [15, 0]
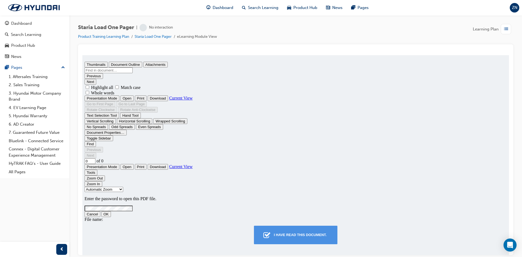
click at [296, 230] on div "I have read this document." at bounding box center [300, 235] width 57 height 10
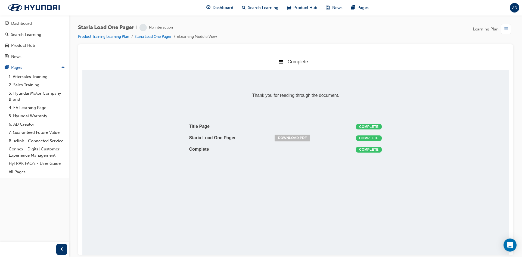
scroll to position [3, 3]
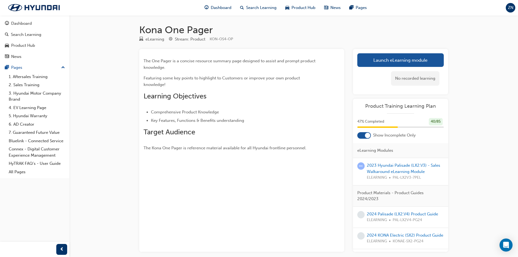
drag, startPoint x: 376, startPoint y: 67, endPoint x: 377, endPoint y: 65, distance: 2.8
click at [376, 67] on div "No recorded learning" at bounding box center [400, 78] width 86 height 23
click at [377, 65] on link "Launch eLearning module" at bounding box center [400, 60] width 86 height 14
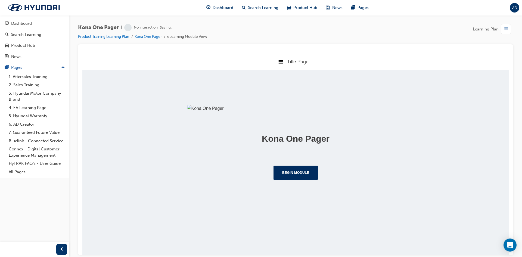
scroll to position [40, 0]
click at [303, 180] on button "Begin Module" at bounding box center [296, 172] width 45 height 14
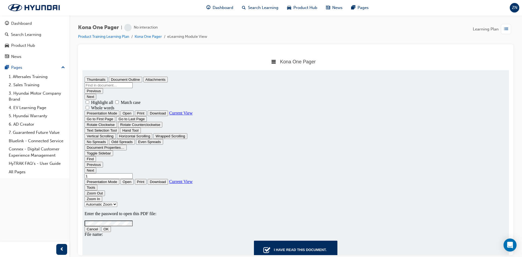
scroll to position [0, 0]
type input "1"
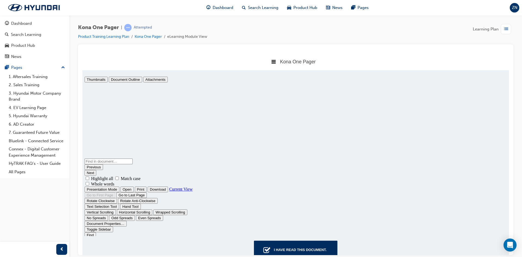
scroll to position [166, 0]
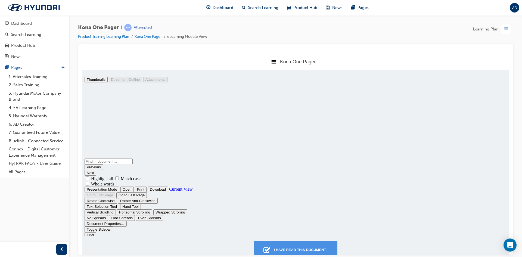
click at [315, 246] on div "I have read this document." at bounding box center [300, 250] width 57 height 10
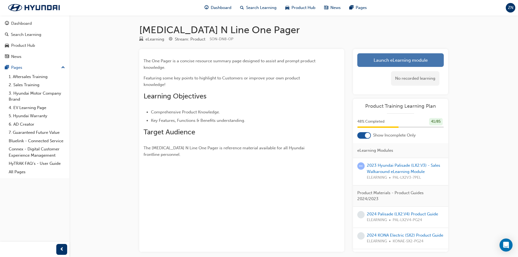
click at [377, 56] on link "Launch eLearning module" at bounding box center [400, 60] width 86 height 14
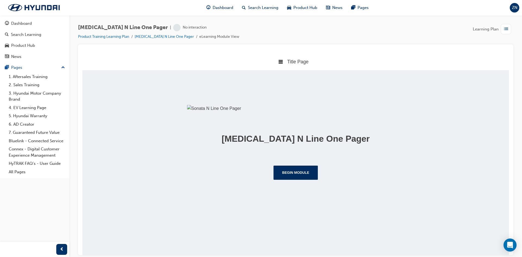
scroll to position [40, 0]
click at [292, 180] on button "Begin Module" at bounding box center [296, 172] width 45 height 14
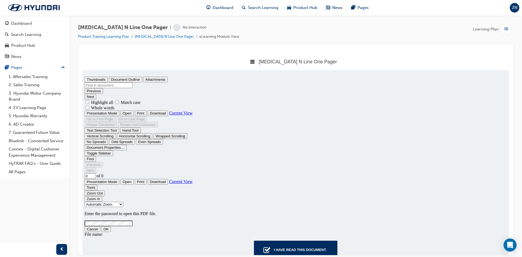
scroll to position [0, 0]
type input "1"
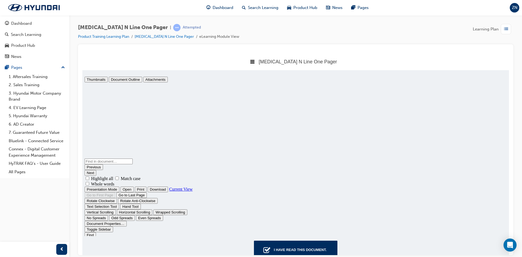
scroll to position [3, 0]
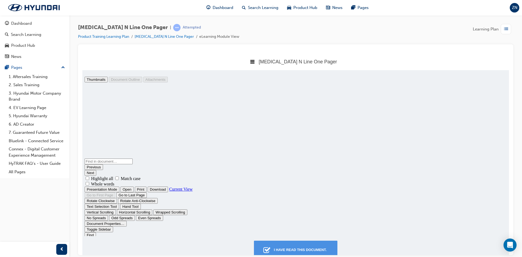
click at [298, 248] on div "I have read this document." at bounding box center [300, 250] width 57 height 10
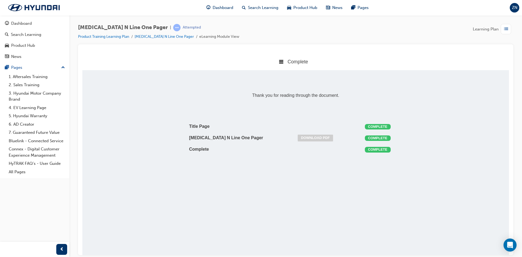
scroll to position [3, 3]
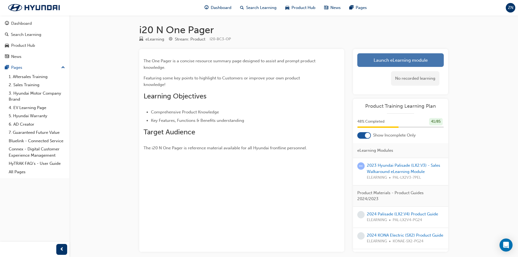
click at [384, 60] on link "Launch eLearning module" at bounding box center [400, 60] width 86 height 14
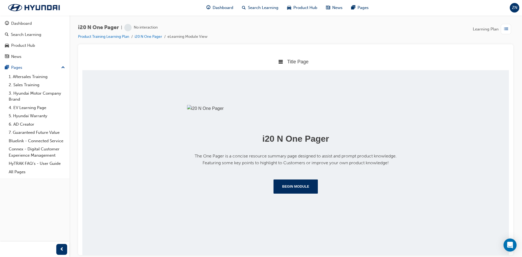
scroll to position [54, 0]
click at [305, 193] on button "Begin Module" at bounding box center [296, 186] width 45 height 14
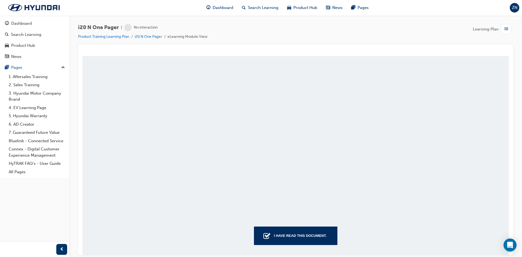
scroll to position [15, 0]
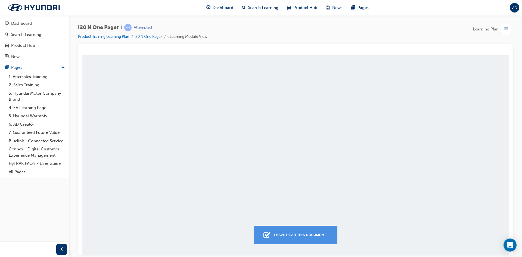
click at [296, 228] on button "I have read this document." at bounding box center [295, 234] width 83 height 18
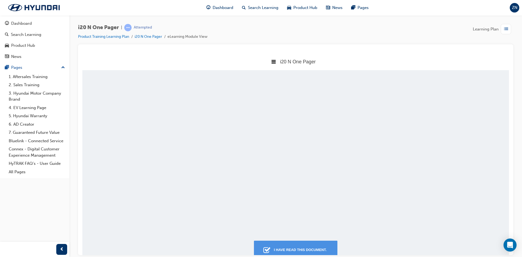
scroll to position [3, 3]
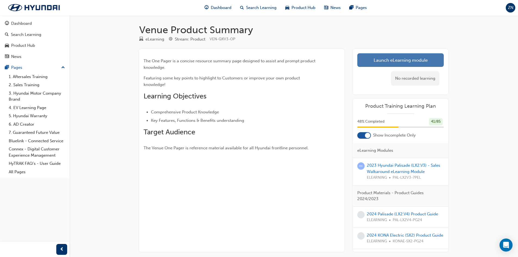
click at [388, 59] on link "Launch eLearning module" at bounding box center [400, 60] width 86 height 14
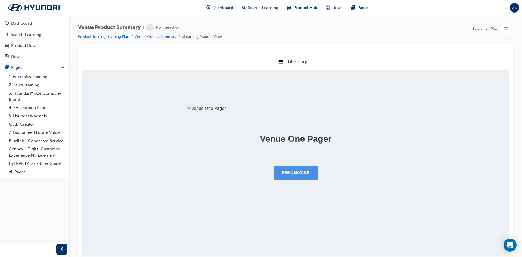
scroll to position [40, 0]
click at [308, 197] on div "Venue One Pager Begin Module" at bounding box center [295, 133] width 427 height 127
click at [308, 180] on button "Begin Module" at bounding box center [296, 172] width 45 height 14
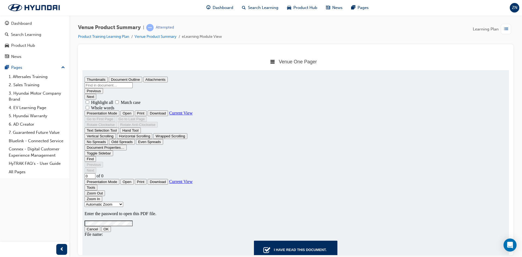
scroll to position [0, 0]
type input "1"
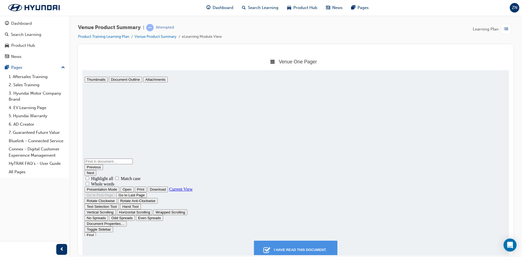
scroll to position [3, 0]
click at [315, 255] on div "Venue Product Summary | Attempted Product Training Learning Plan Venue Product …" at bounding box center [261, 128] width 522 height 257
click at [315, 252] on div "I have read this document." at bounding box center [300, 250] width 57 height 10
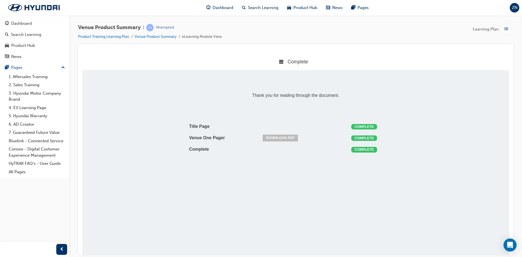
scroll to position [3, 3]
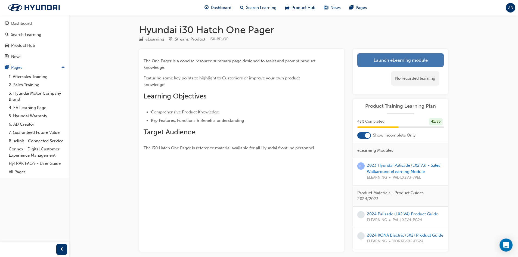
click at [378, 63] on link "Launch eLearning module" at bounding box center [400, 60] width 86 height 14
click at [386, 61] on link "Launch eLearning module" at bounding box center [400, 60] width 86 height 14
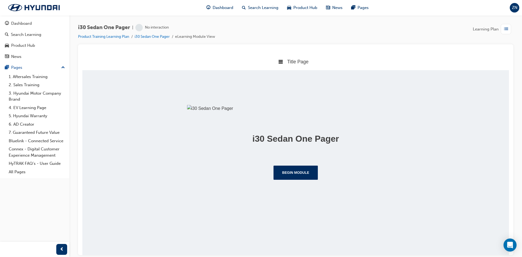
scroll to position [40, 0]
drag, startPoint x: 300, startPoint y: 222, endPoint x: 303, endPoint y: 227, distance: 5.1
click at [300, 180] on div "i30 Sedan One Pager Begin Module" at bounding box center [296, 136] width 218 height 88
click at [303, 180] on button "Begin Module" at bounding box center [296, 172] width 45 height 14
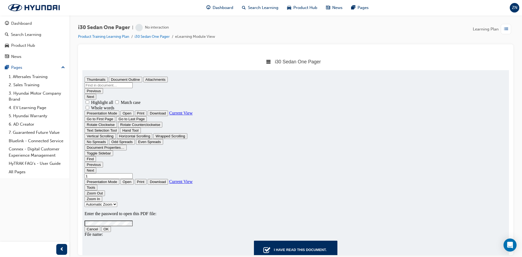
scroll to position [15, 0]
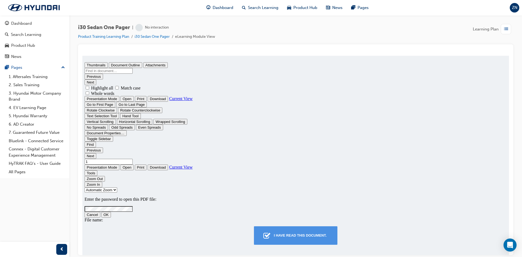
type input "0"
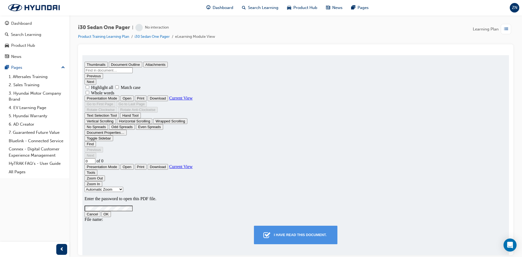
click at [302, 235] on div "I have read this document." at bounding box center [300, 235] width 57 height 10
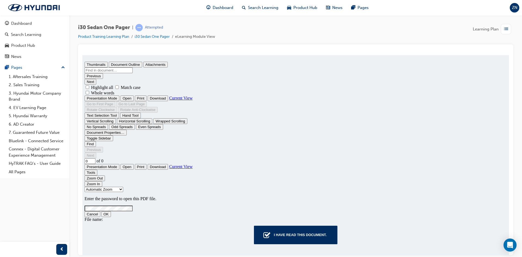
scroll to position [3, 3]
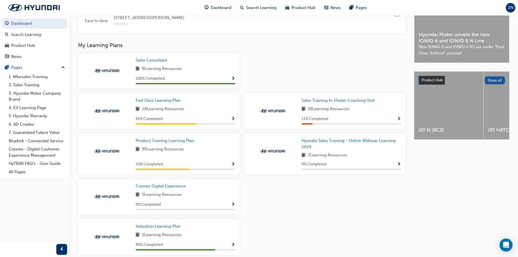
scroll to position [180, 0]
